Goal: Task Accomplishment & Management: Complete application form

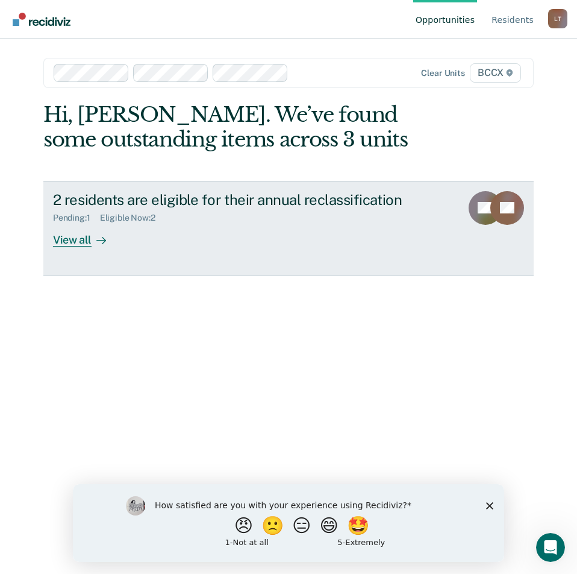
drag, startPoint x: 81, startPoint y: 237, endPoint x: 163, endPoint y: 254, distance: 83.7
click at [82, 236] on div "View all" at bounding box center [86, 234] width 67 height 23
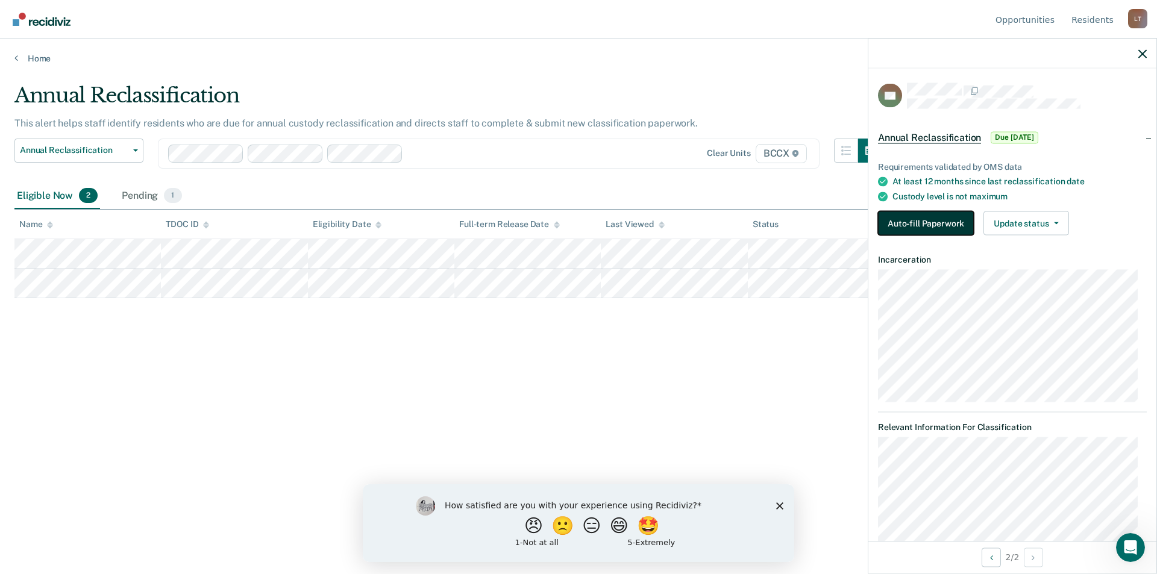
click at [577, 227] on button "Auto-fill Paperwork" at bounding box center [926, 223] width 96 height 24
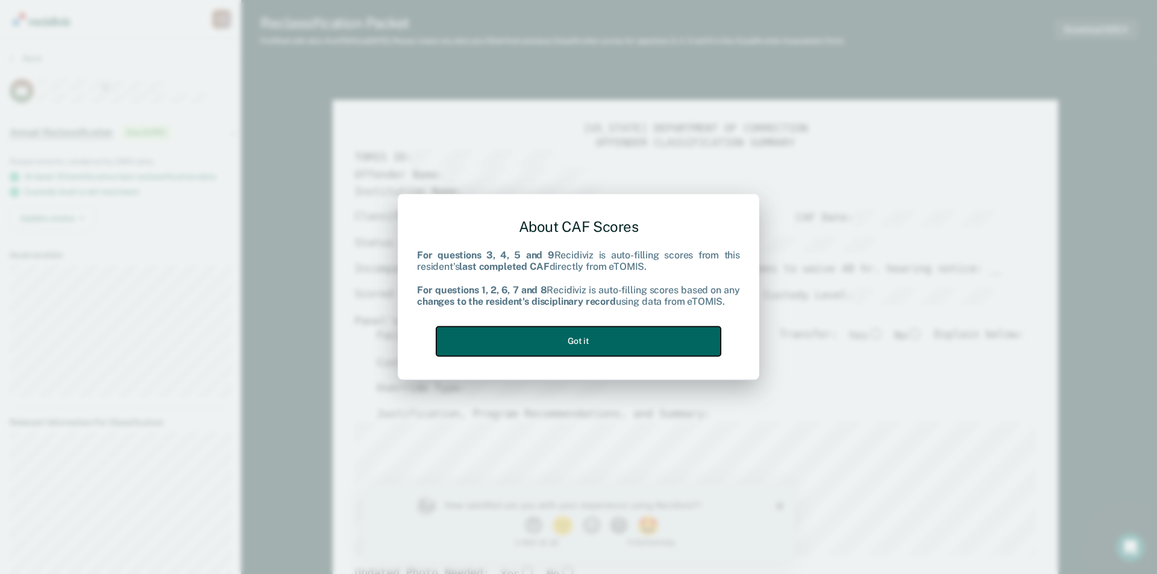
click at [577, 344] on button "Got it" at bounding box center [578, 342] width 284 height 30
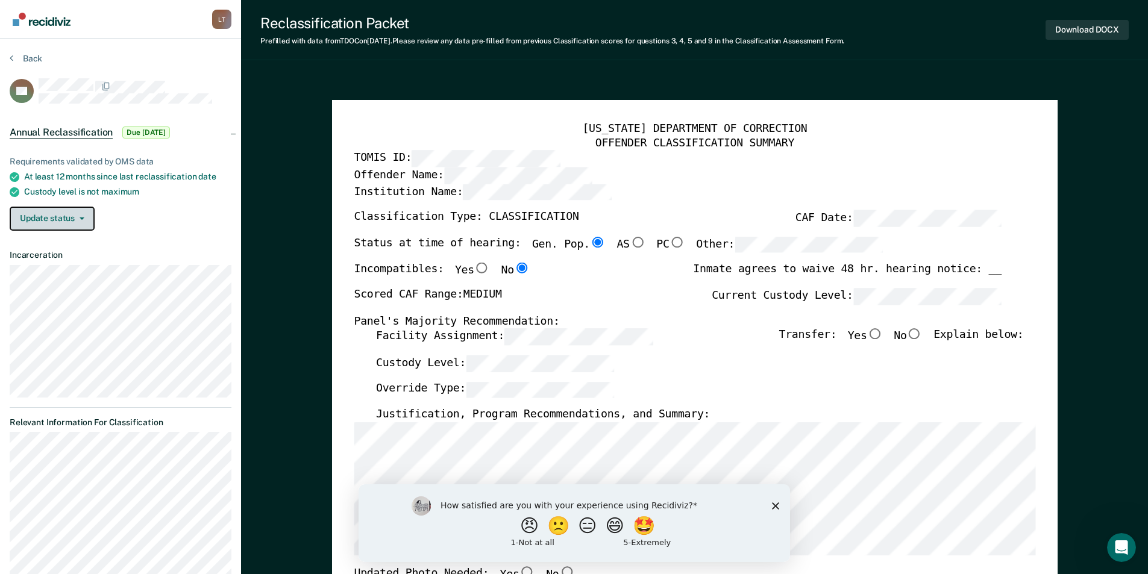
click at [88, 218] on button "Update status" at bounding box center [52, 219] width 85 height 24
click at [136, 215] on div "Update status [PERSON_NAME]" at bounding box center [121, 219] width 222 height 24
click at [577, 336] on input "No" at bounding box center [914, 334] width 16 height 11
type textarea "x"
radio input "true"
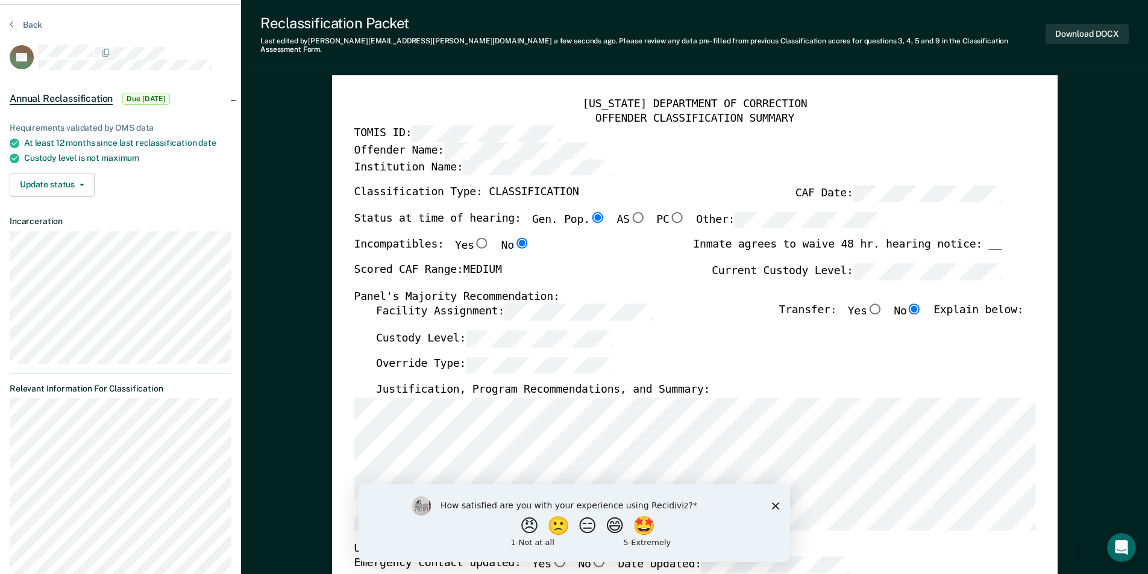
scroll to position [60, 0]
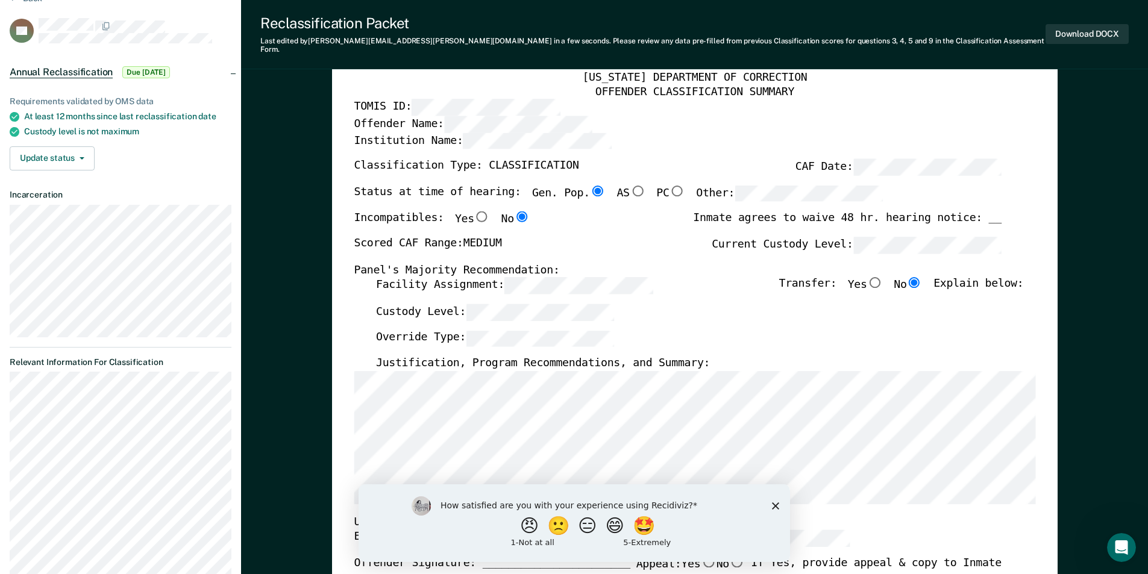
click at [577, 505] on polygon "Close survey" at bounding box center [774, 505] width 7 height 7
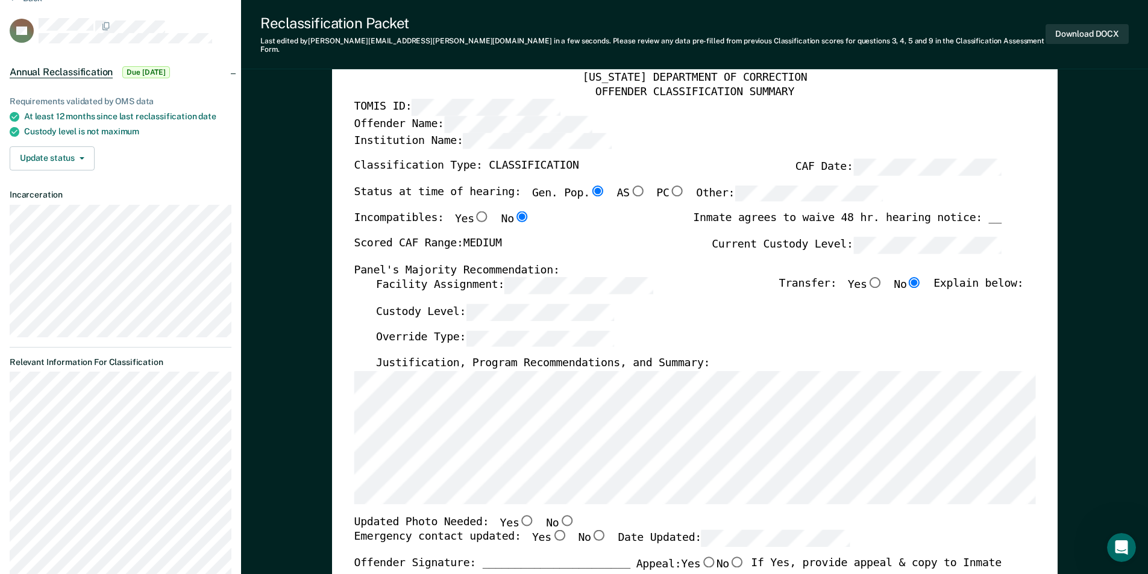
click at [558, 515] on input "No" at bounding box center [566, 520] width 16 height 11
type textarea "x"
radio input "true"
click at [551, 530] on input "Yes" at bounding box center [559, 535] width 16 height 11
type textarea "x"
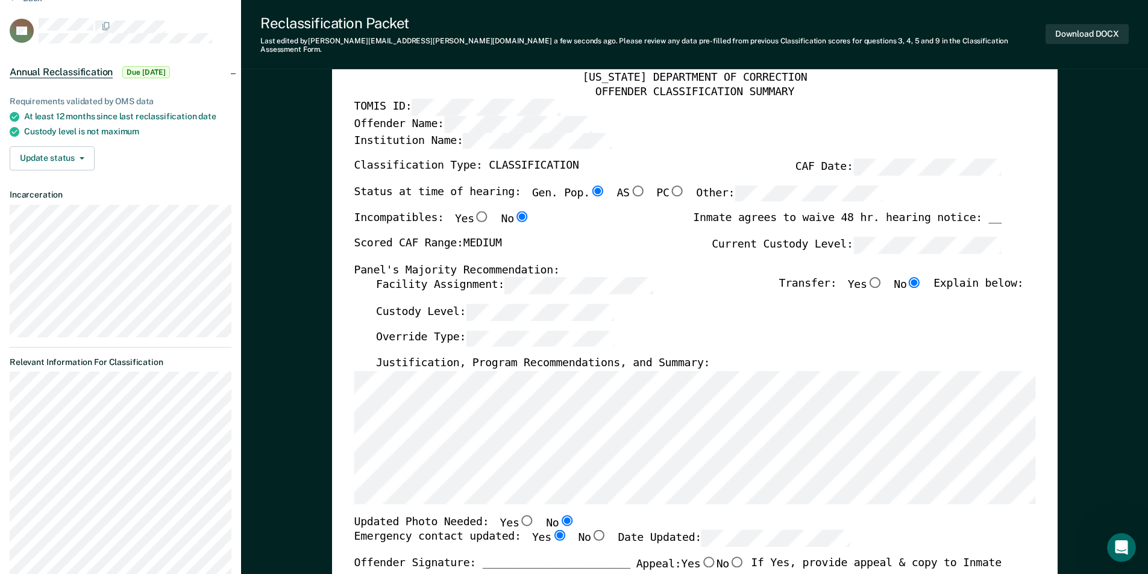
radio input "true"
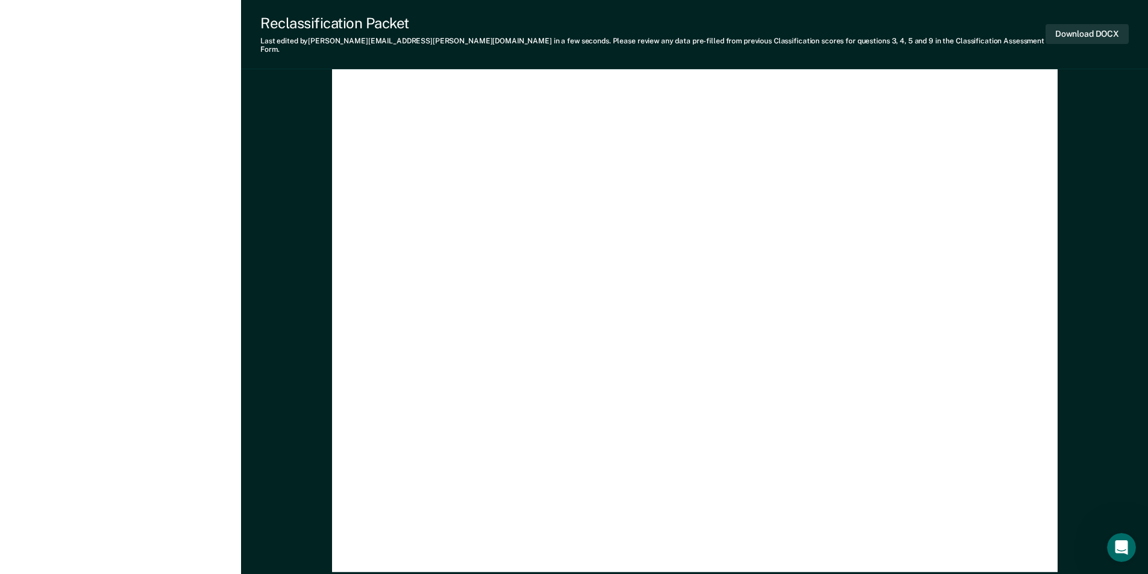
scroll to position [3525, 0]
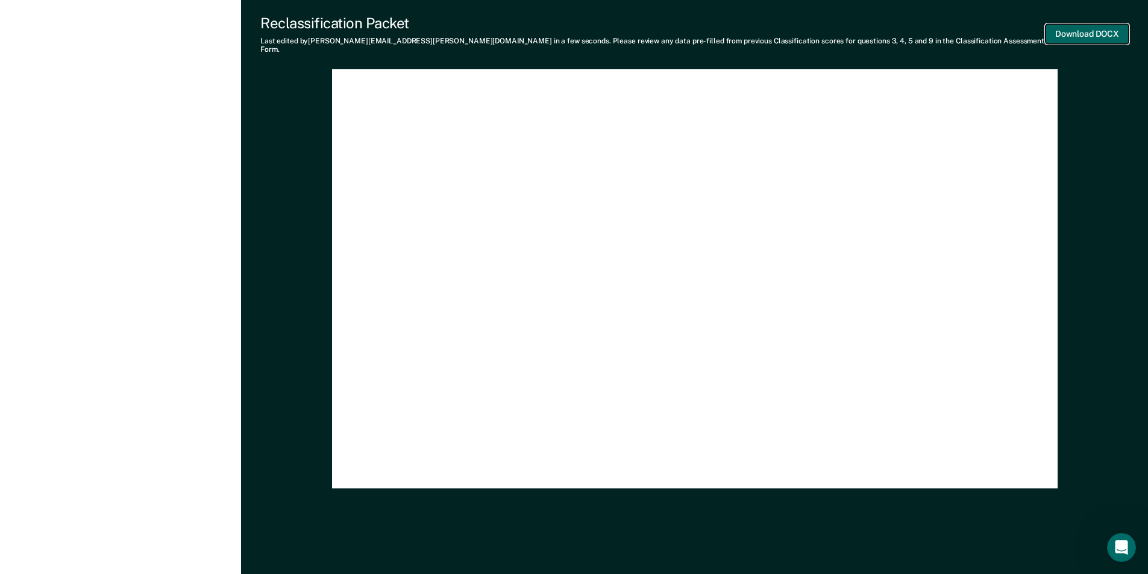
click at [577, 25] on button "Download DOCX" at bounding box center [1086, 34] width 83 height 20
type textarea "x"
drag, startPoint x: 1116, startPoint y: 258, endPoint x: 1139, endPoint y: 248, distance: 25.9
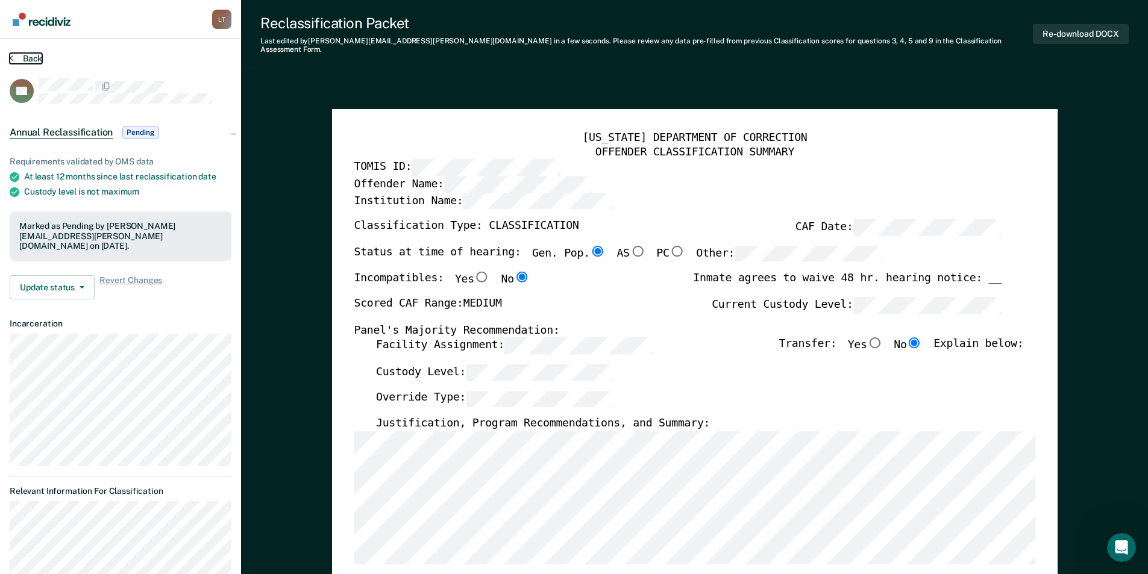
click at [34, 57] on button "Back" at bounding box center [26, 58] width 33 height 11
